Goal: Task Accomplishment & Management: Use online tool/utility

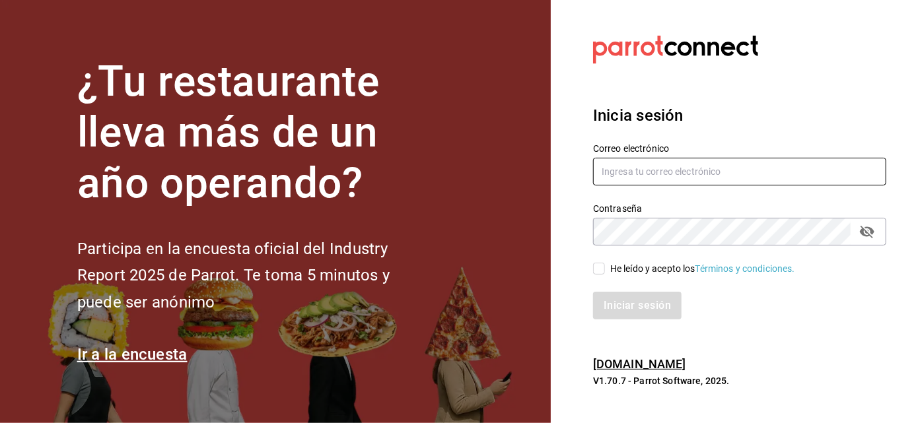
type input "[EMAIL_ADDRESS][PERSON_NAME][DOMAIN_NAME]"
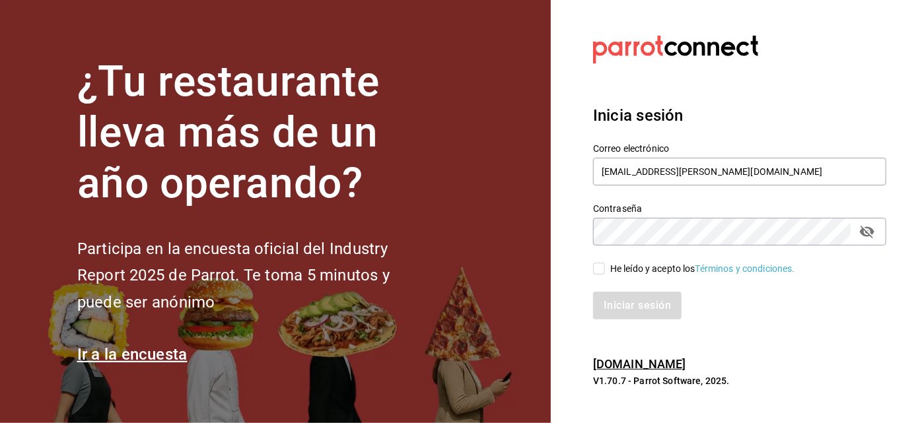
click at [665, 267] on div "He leído y acepto los Términos y condiciones." at bounding box center [702, 269] width 185 height 14
click at [605, 267] on input "He leído y acepto los Términos y condiciones." at bounding box center [599, 269] width 12 height 12
checkbox input "true"
click at [644, 292] on div "Iniciar sesión" at bounding box center [739, 306] width 293 height 28
click at [644, 298] on button "Iniciar sesión" at bounding box center [638, 306] width 90 height 28
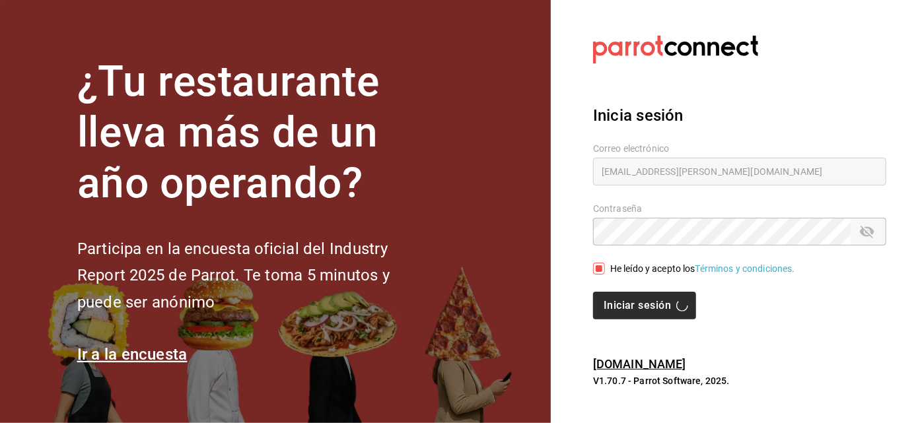
click at [644, 298] on div "Iniciar sesión" at bounding box center [739, 306] width 293 height 28
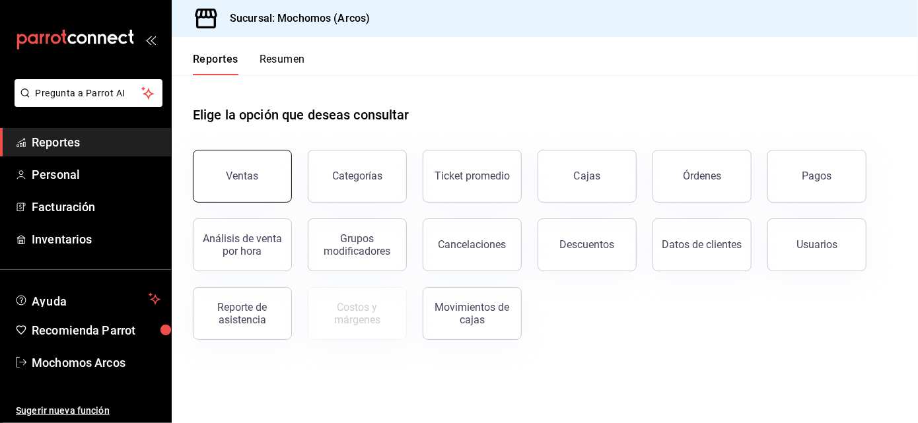
click at [266, 185] on button "Ventas" at bounding box center [242, 176] width 99 height 53
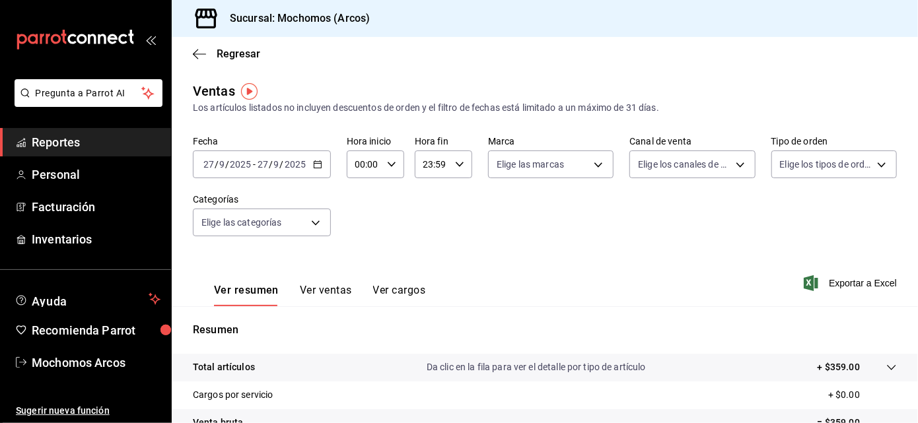
click at [314, 163] on \(Stroke\) "button" at bounding box center [317, 163] width 7 height 1
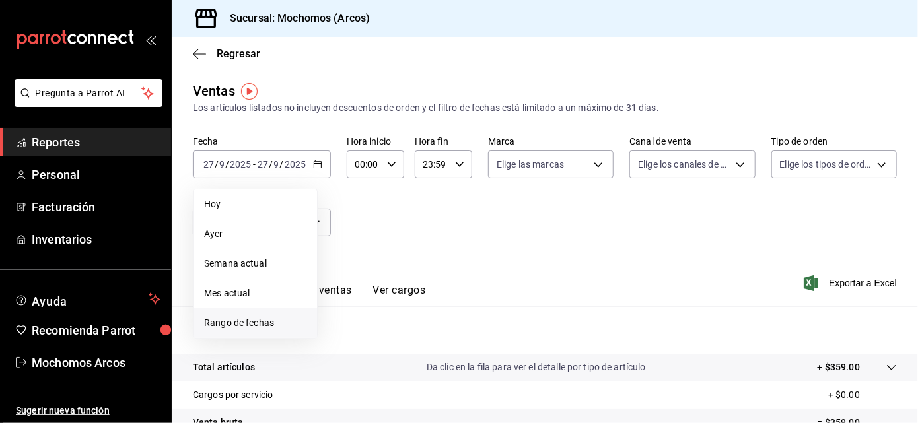
click at [251, 324] on span "Rango de fechas" at bounding box center [255, 323] width 102 height 14
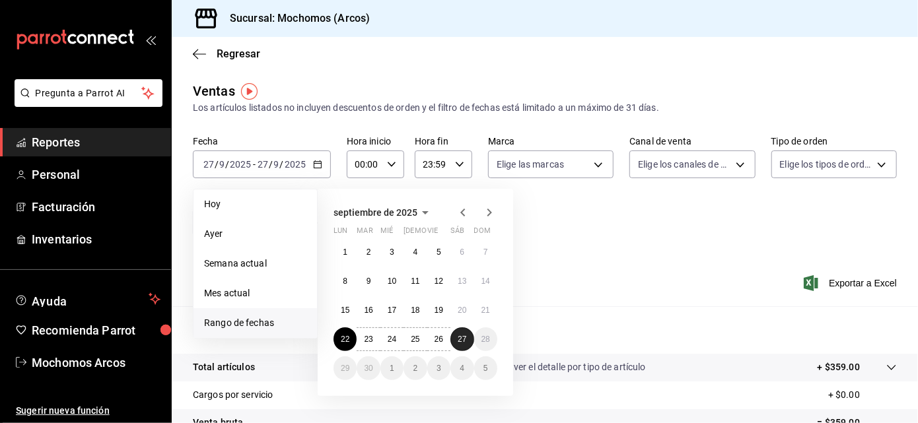
click at [463, 333] on button "27" at bounding box center [461, 339] width 23 height 24
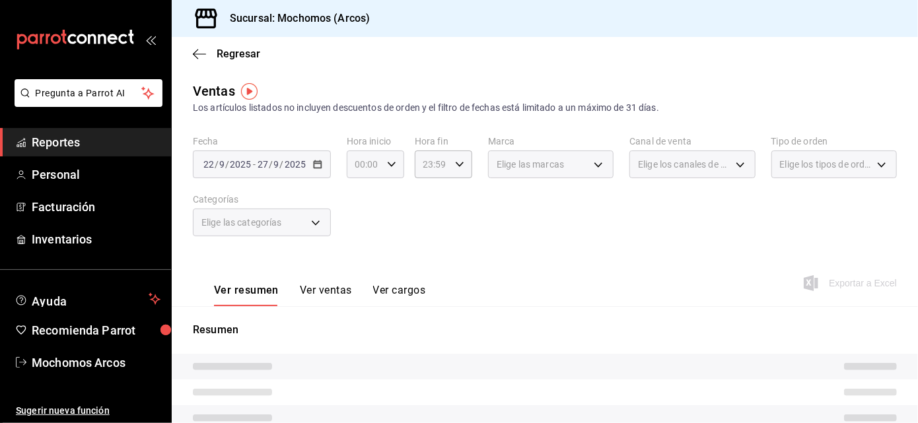
click at [388, 166] on icon "button" at bounding box center [391, 164] width 9 height 9
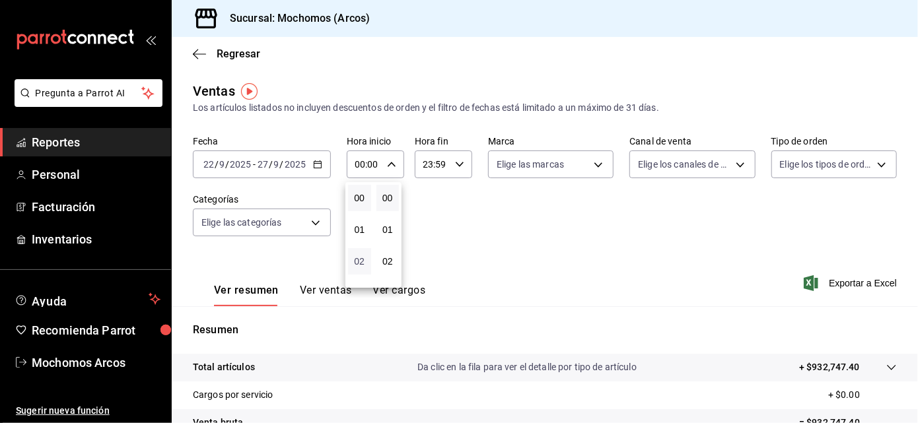
click at [361, 264] on span "02" at bounding box center [359, 261] width 7 height 11
type input "02:00"
click at [357, 254] on span "05" at bounding box center [359, 259] width 7 height 11
type input "05:00"
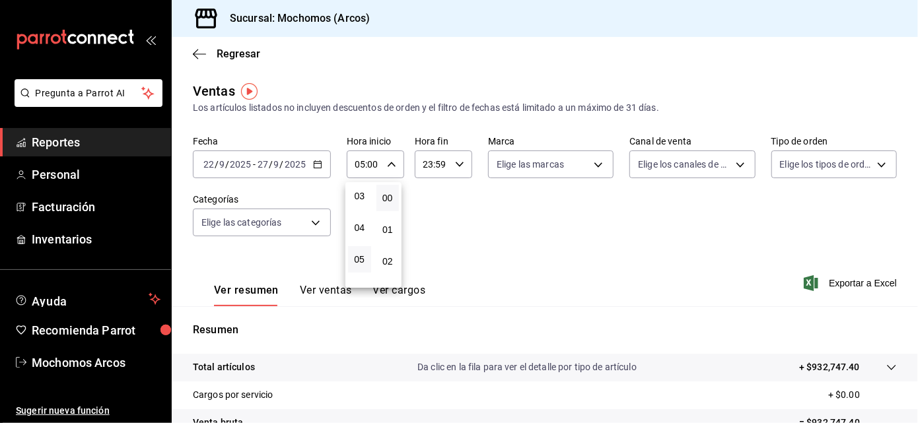
click at [453, 168] on div at bounding box center [459, 211] width 918 height 423
click at [452, 170] on div "23:59 Hora fin" at bounding box center [443, 164] width 57 height 28
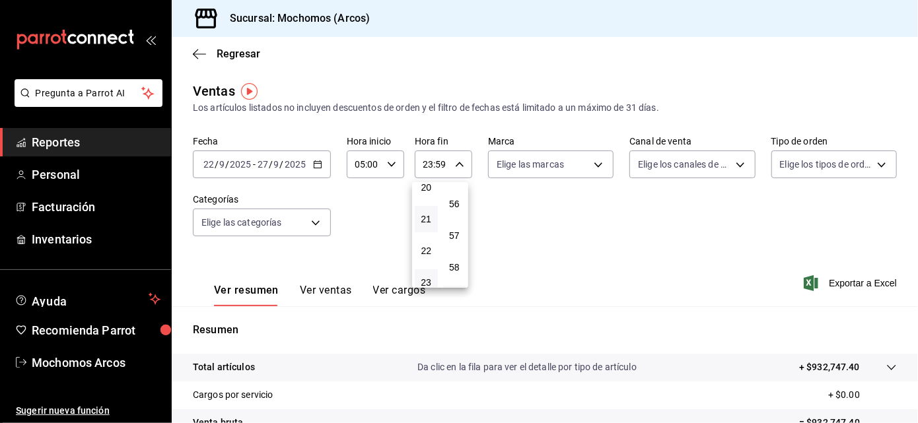
click at [422, 214] on span "21" at bounding box center [425, 219] width 7 height 11
type input "21:59"
click at [424, 195] on span "05" at bounding box center [425, 199] width 7 height 11
type input "05:59"
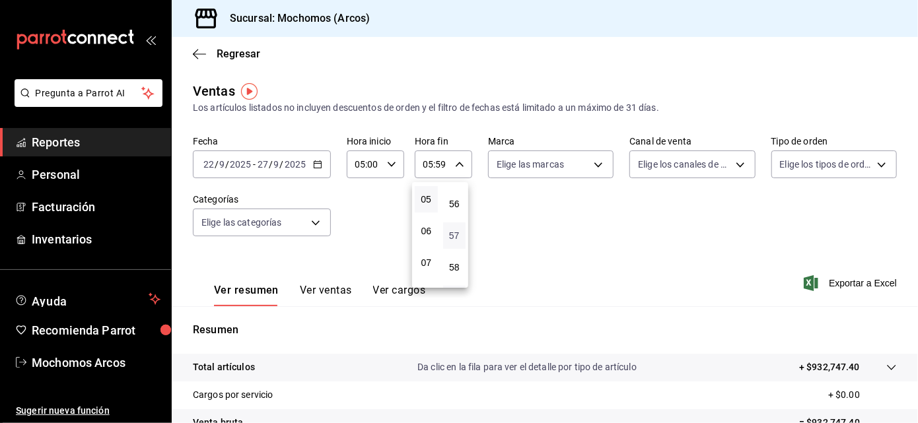
click at [455, 230] on span "57" at bounding box center [454, 235] width 7 height 11
click at [452, 196] on span "00" at bounding box center [454, 198] width 7 height 11
type input "05:00"
click at [593, 158] on div at bounding box center [459, 211] width 918 height 423
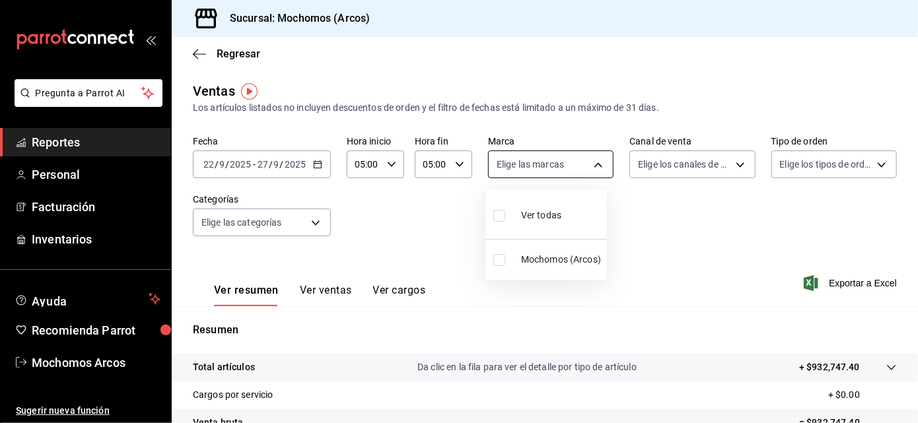
click at [593, 159] on body "Pregunta a Parrot AI Reportes Personal Facturación Inventarios Ayuda Recomienda…" at bounding box center [459, 211] width 918 height 423
click at [545, 212] on span "Ver todas" at bounding box center [541, 216] width 40 height 14
type input "dd36a3dd-8c35-4563-bc3a-0ae6137ce787"
checkbox input "true"
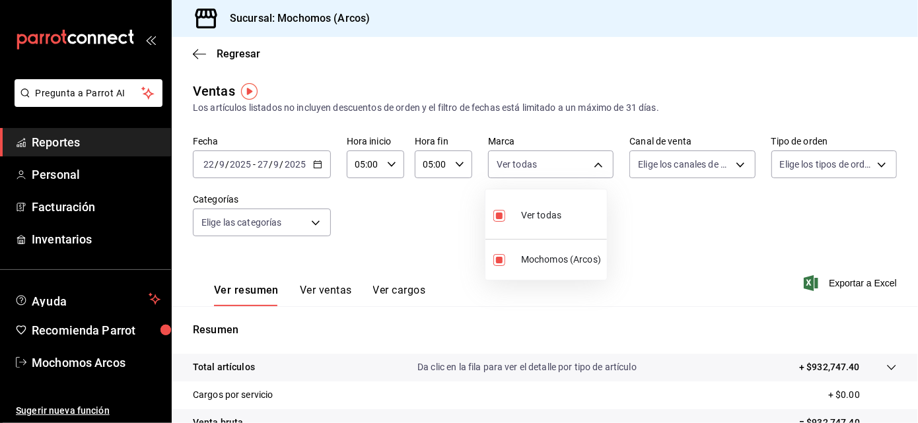
click at [723, 166] on div at bounding box center [459, 211] width 918 height 423
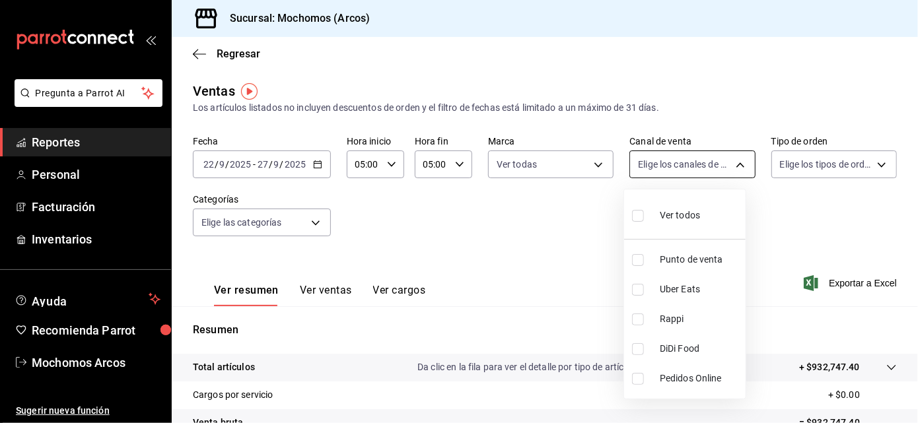
click at [733, 162] on body "Pregunta a Parrot AI Reportes Personal Facturación Inventarios Ayuda Recomienda…" at bounding box center [459, 211] width 918 height 423
click at [683, 213] on span "Ver todos" at bounding box center [679, 216] width 40 height 14
type input "PARROT,UBER_EATS,RAPPI,DIDI_FOOD,ONLINE"
checkbox input "true"
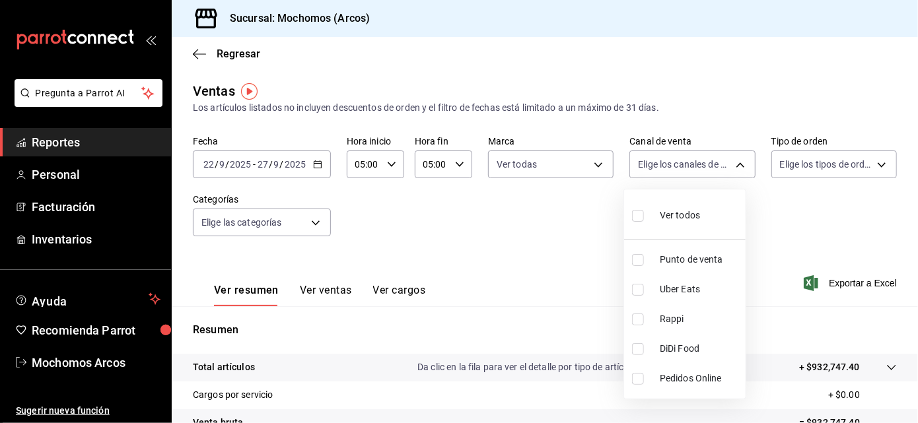
checkbox input "true"
click at [869, 163] on div at bounding box center [459, 211] width 918 height 423
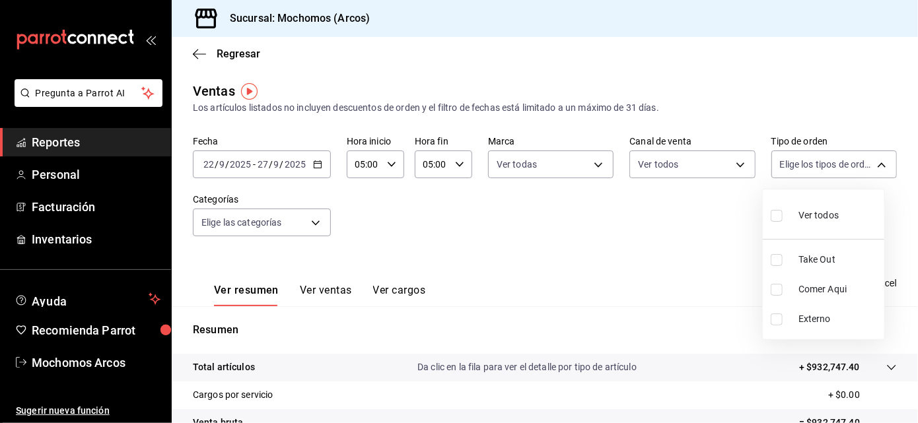
click at [869, 163] on body "Pregunta a Parrot AI Reportes Personal Facturación Inventarios Ayuda Recomienda…" at bounding box center [459, 211] width 918 height 423
click at [799, 219] on span "Ver todos" at bounding box center [818, 216] width 40 height 14
type input "c6b8ee8d-4955-4723-bae1-372b147e207b,27be71f3-ce18-4cfa-bd3b-e966efc6a73f,EXTER…"
checkbox input "true"
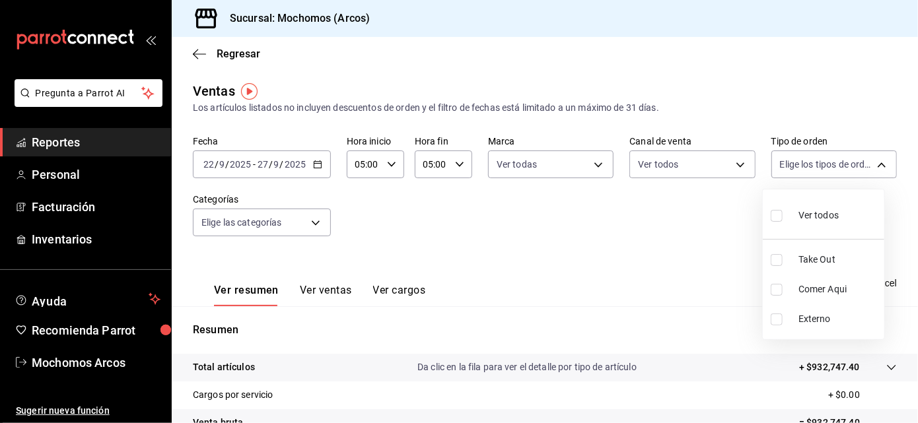
checkbox input "true"
click at [312, 221] on div at bounding box center [459, 211] width 918 height 423
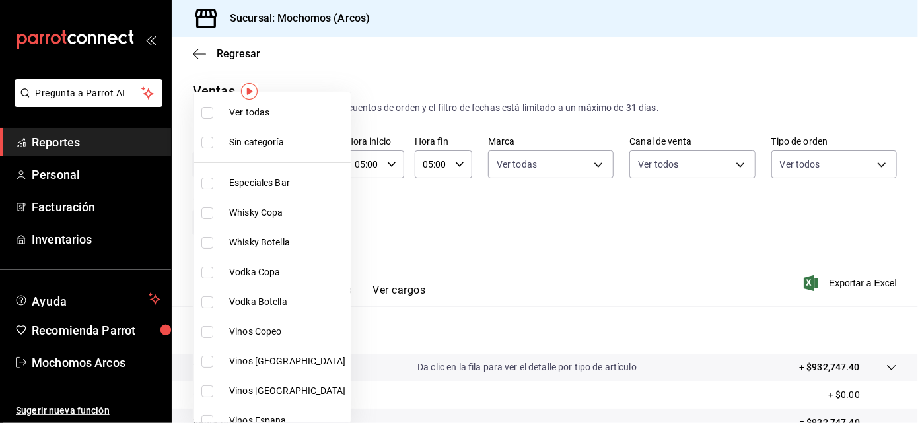
click at [312, 221] on body "Pregunta a Parrot AI Reportes Personal Facturación Inventarios Ayuda Recomienda…" at bounding box center [459, 211] width 918 height 423
click at [295, 125] on li "Ver todas" at bounding box center [271, 113] width 157 height 30
type input "7597c5c0-c189-439a-a9b1-46cc8ee7ac78,78dcea9d-0226-4a72-8dbe-4ec0b47d6941,3e6ec…"
checkbox input "true"
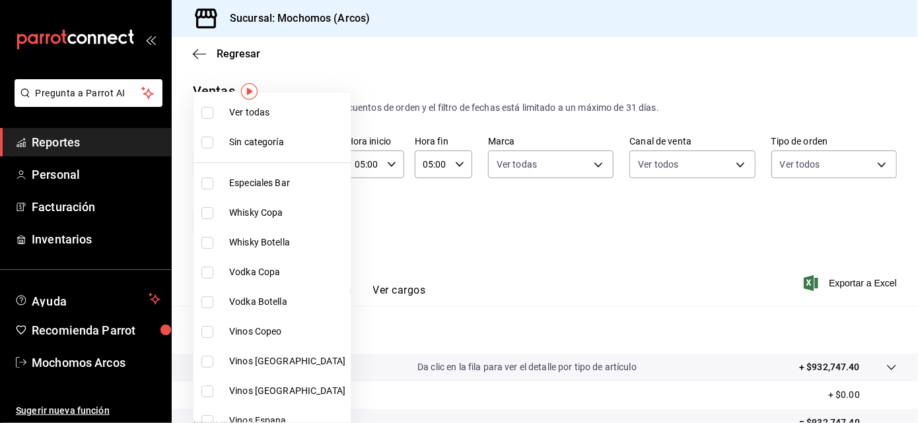
checkbox input "true"
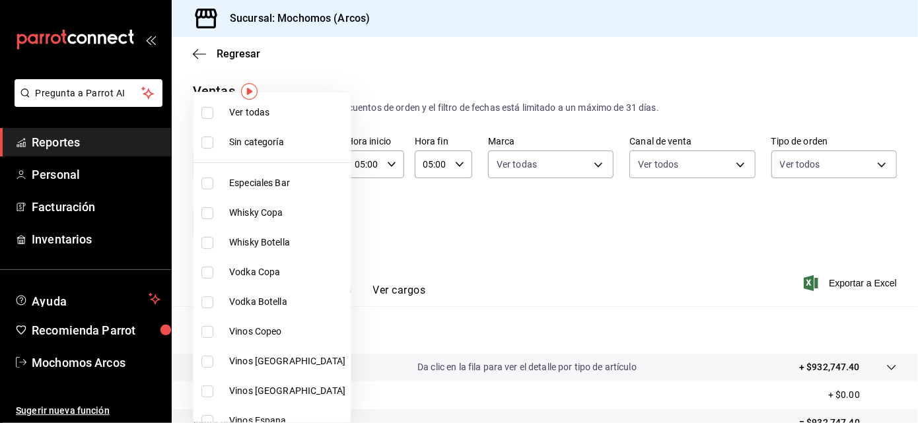
checkbox input "true"
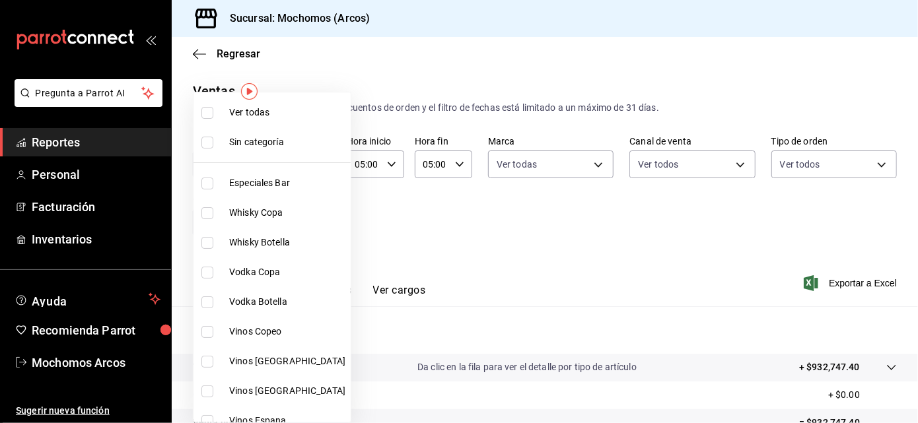
checkbox input "true"
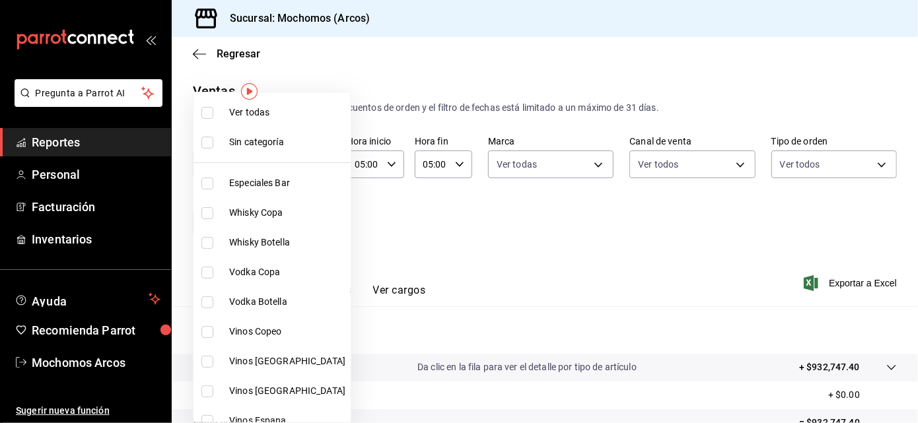
checkbox input "true"
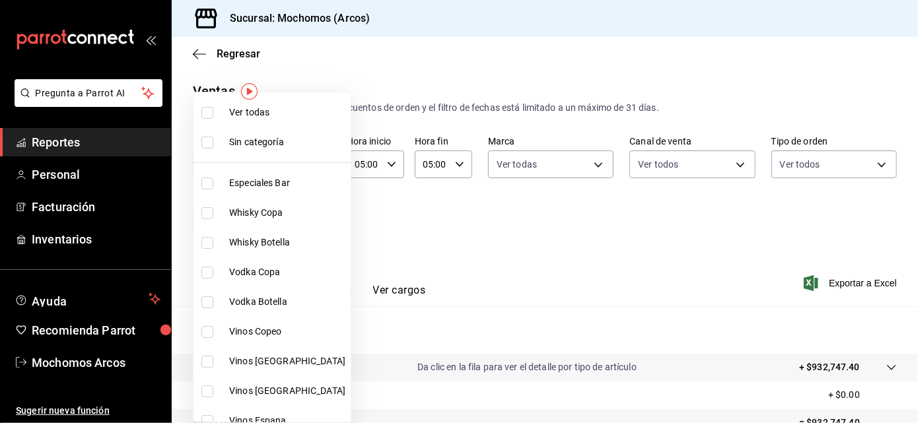
checkbox input "true"
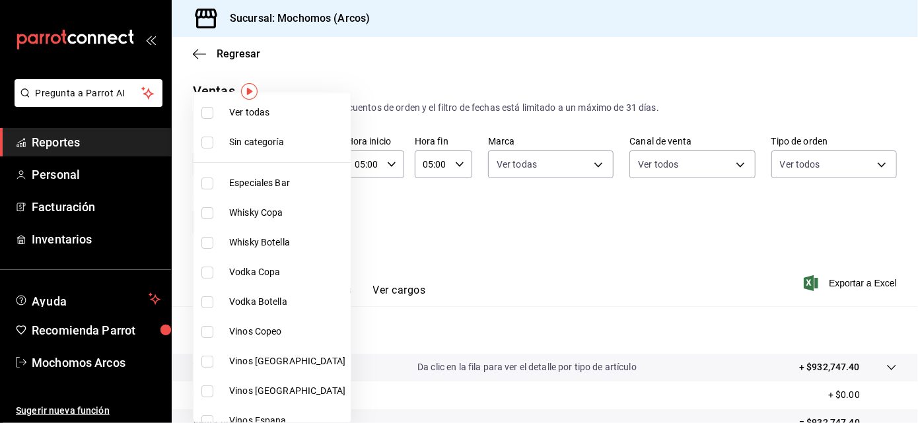
checkbox input "true"
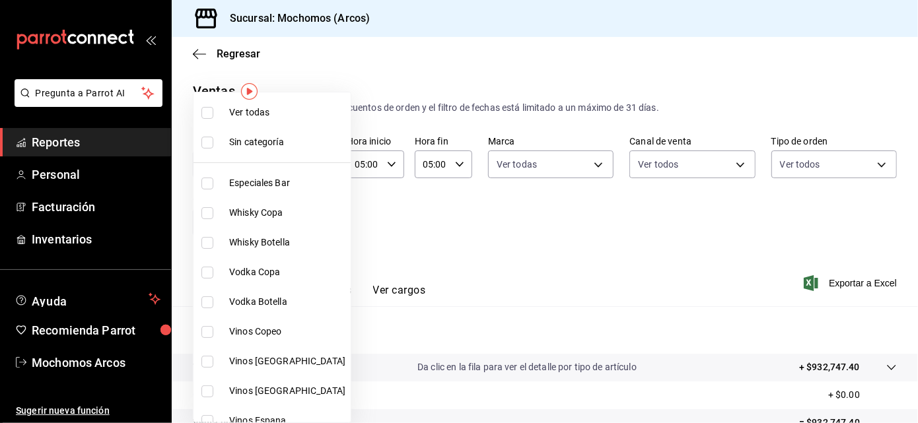
checkbox input "true"
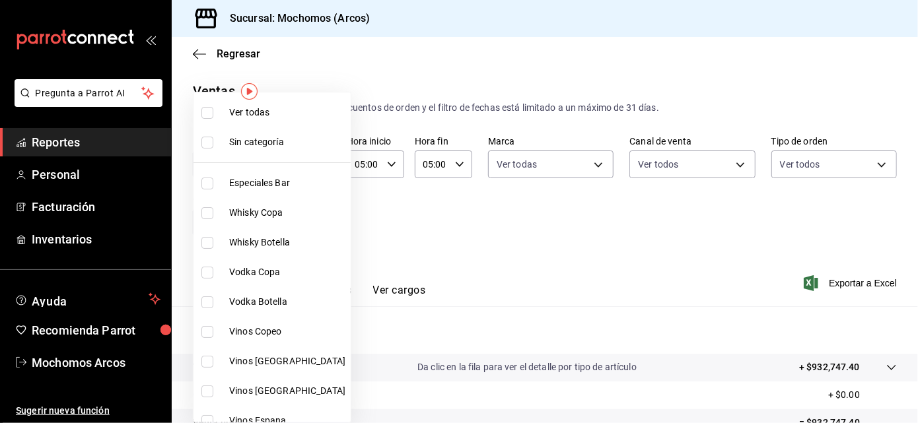
checkbox input "true"
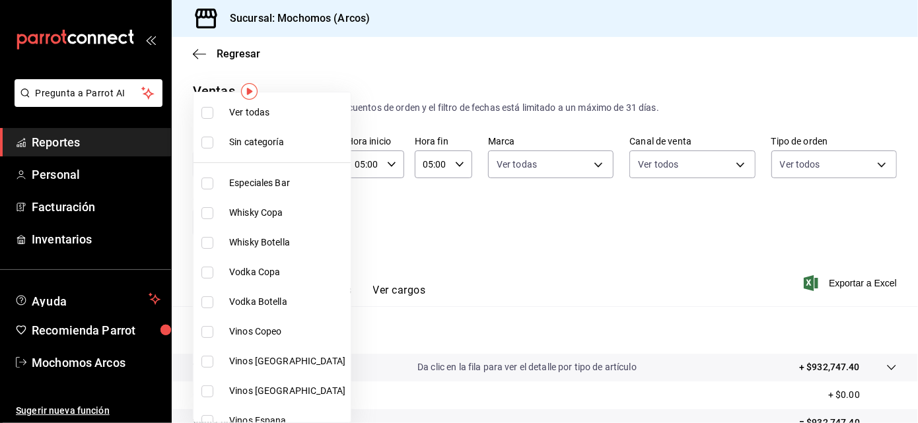
checkbox input "true"
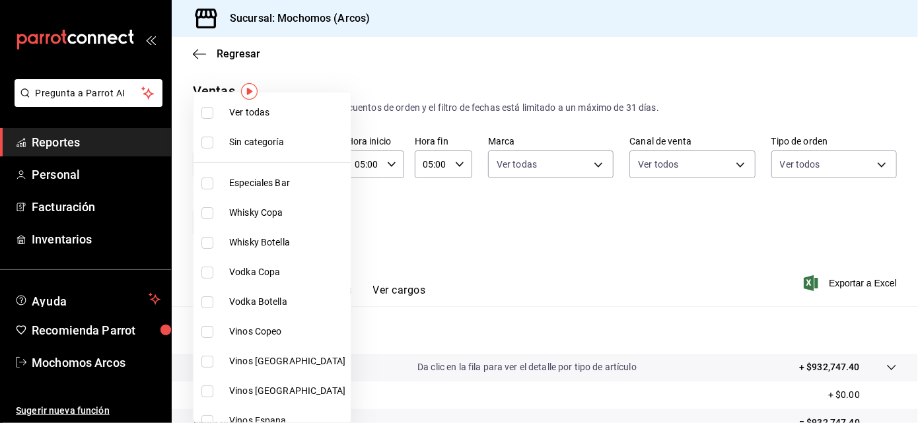
checkbox input "true"
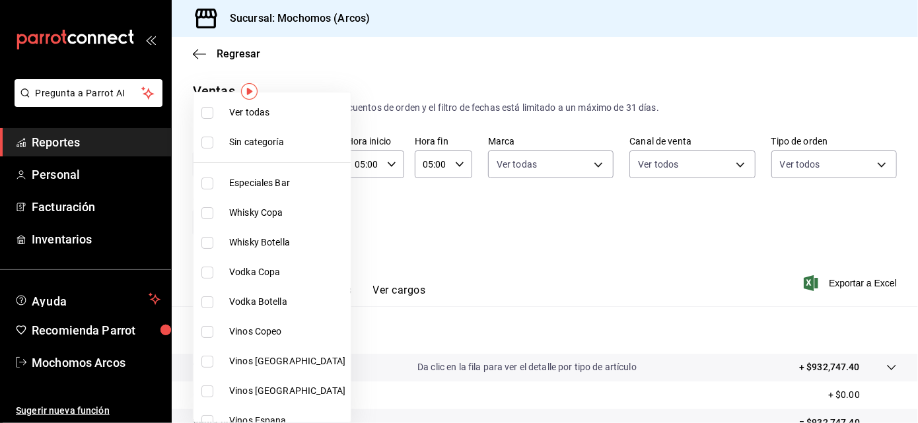
checkbox input "true"
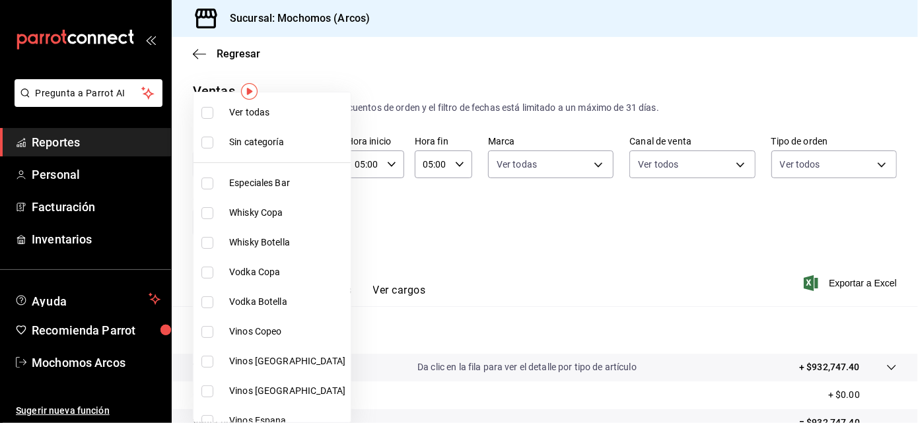
checkbox input "true"
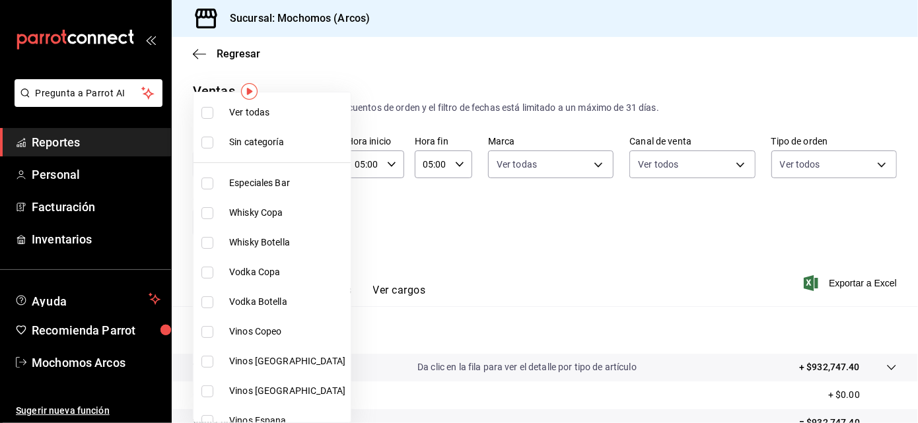
checkbox input "true"
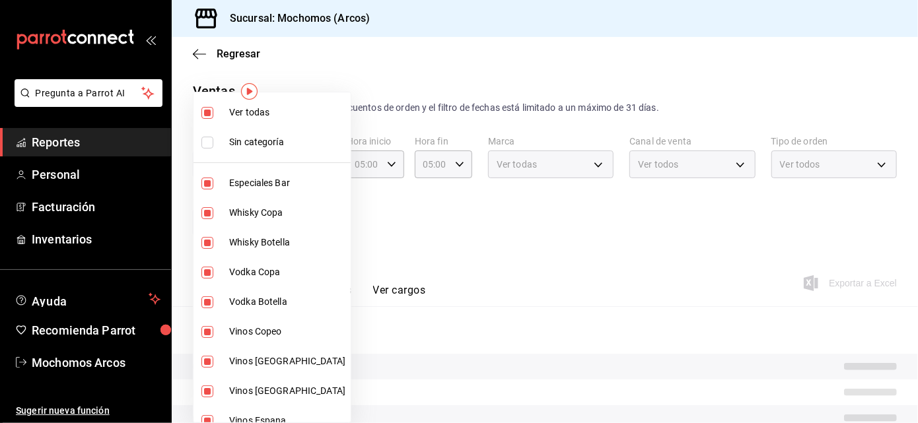
click at [638, 211] on div at bounding box center [459, 211] width 918 height 423
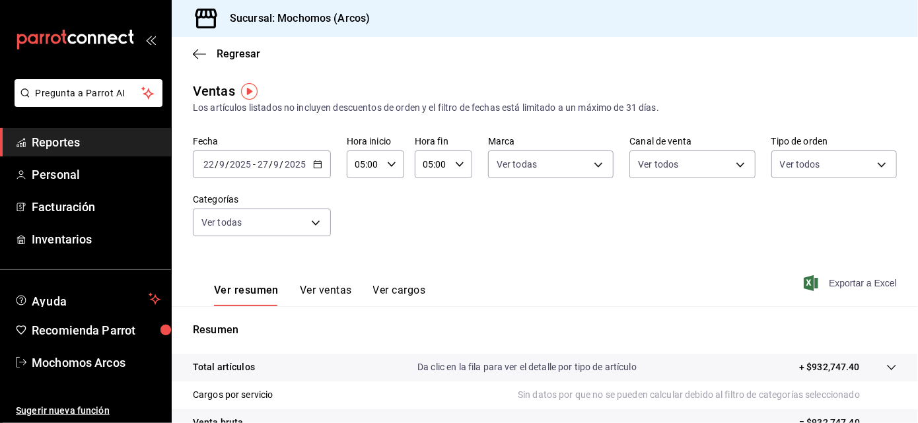
click at [855, 277] on span "Exportar a Excel" at bounding box center [851, 283] width 90 height 16
